Goal: Task Accomplishment & Management: Use online tool/utility

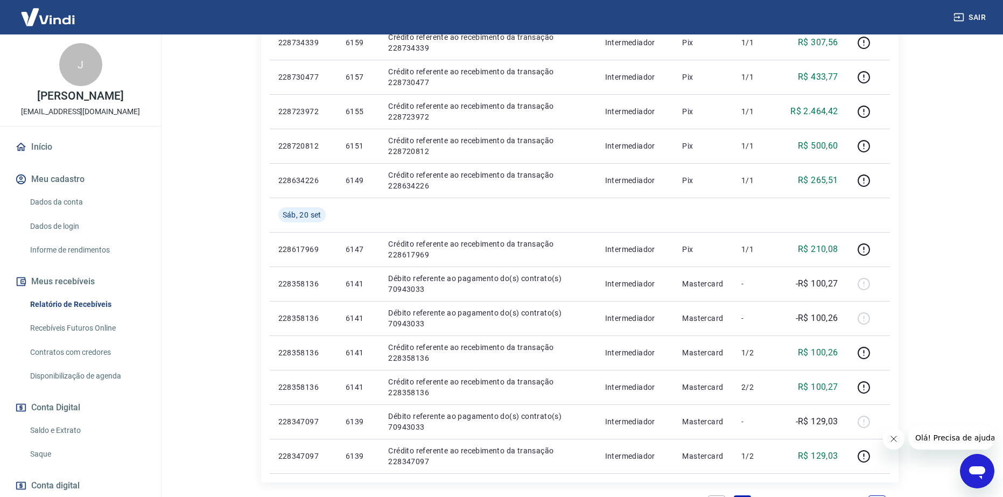
scroll to position [746, 0]
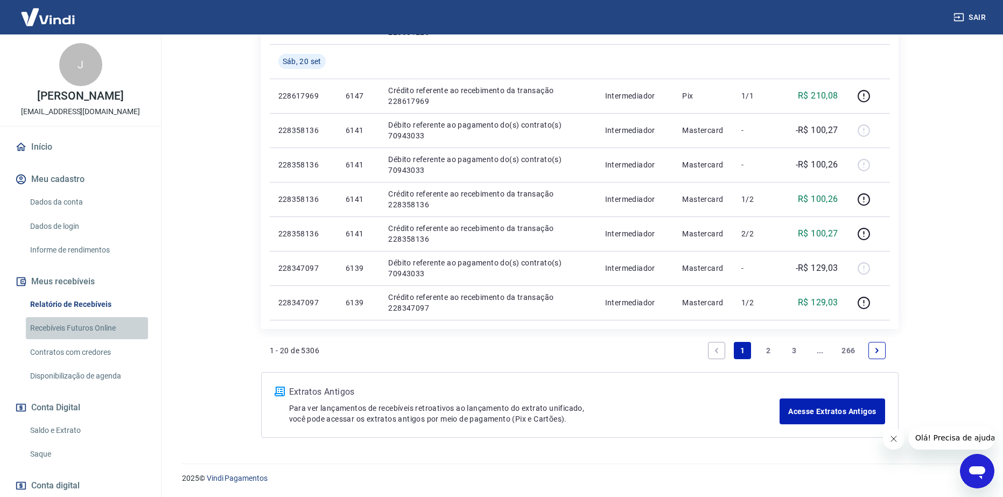
click at [116, 336] on link "Recebíveis Futuros Online" at bounding box center [87, 328] width 122 height 22
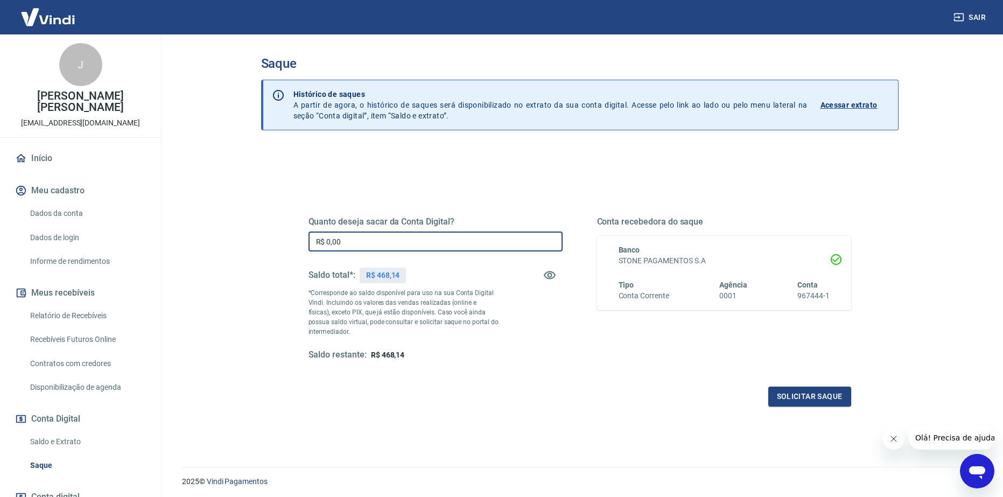
click at [369, 235] on input "R$ 0,00" at bounding box center [435, 241] width 254 height 20
click at [831, 391] on button "Solicitar saque" at bounding box center [809, 396] width 83 height 20
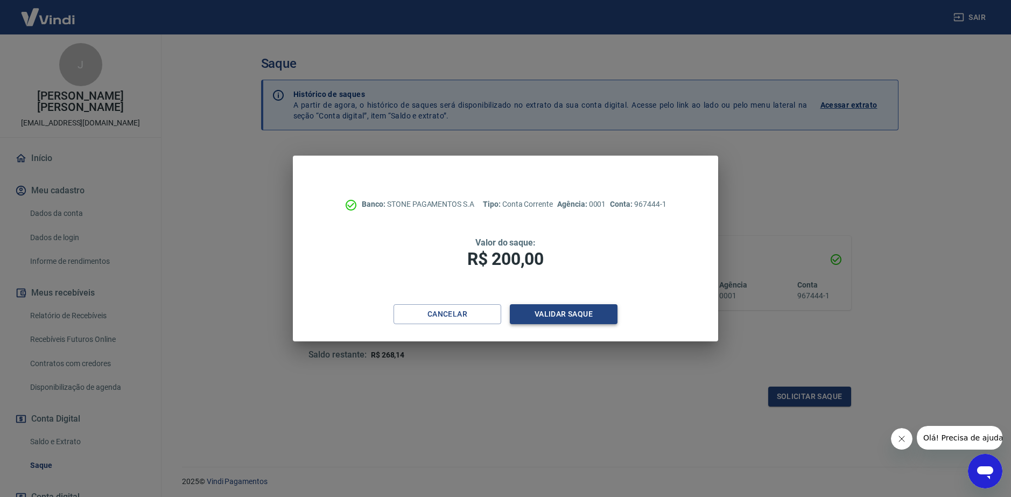
click at [541, 306] on button "Validar saque" at bounding box center [564, 314] width 108 height 20
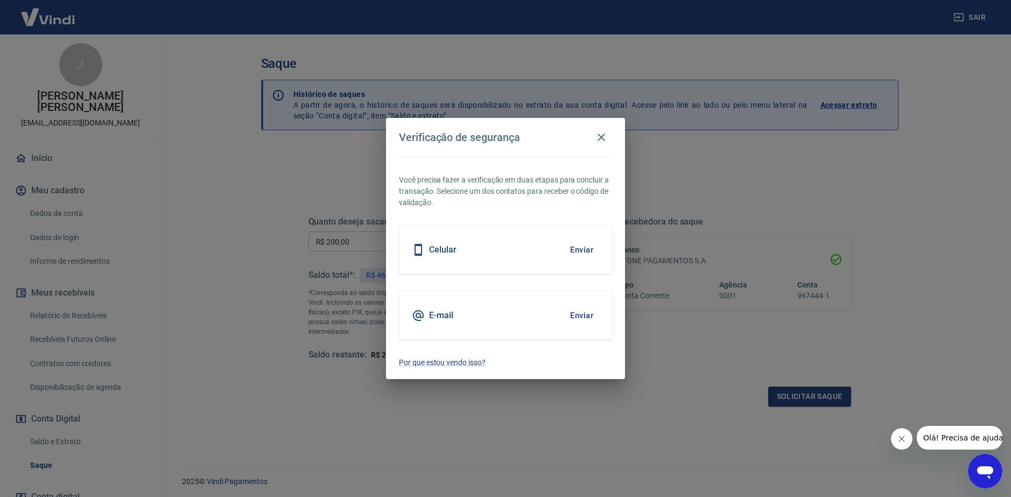
click at [456, 299] on div "E-mail Enviar" at bounding box center [505, 315] width 213 height 48
click at [465, 308] on div "E-mail Enviar" at bounding box center [505, 315] width 213 height 48
click at [581, 311] on button "Enviar" at bounding box center [581, 315] width 35 height 23
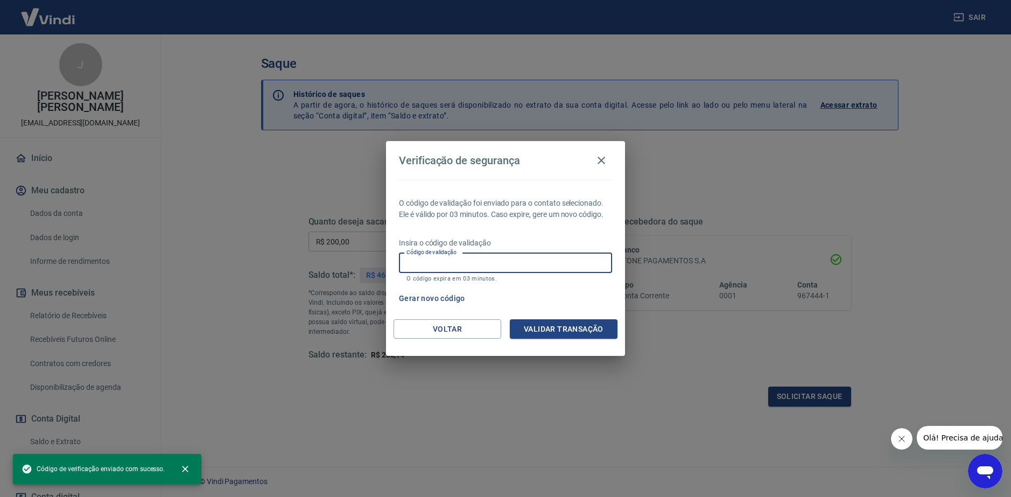
click at [434, 256] on div "Código de validação Código de validação O código expira em 03 minutos." at bounding box center [505, 267] width 213 height 29
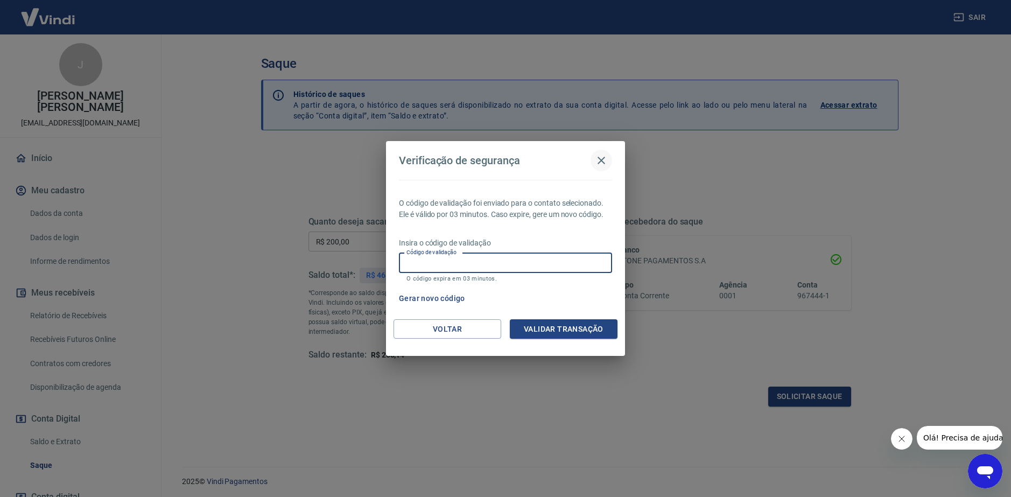
click at [604, 166] on icon "button" at bounding box center [601, 160] width 13 height 13
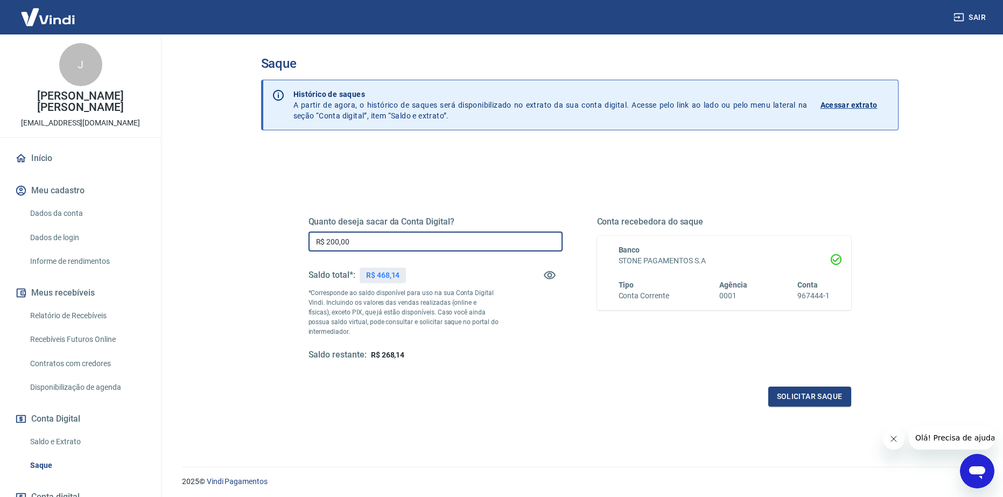
click at [363, 245] on input "R$ 200,00" at bounding box center [435, 241] width 254 height 20
type input "R$ 0,00"
